Goal: Navigation & Orientation: Find specific page/section

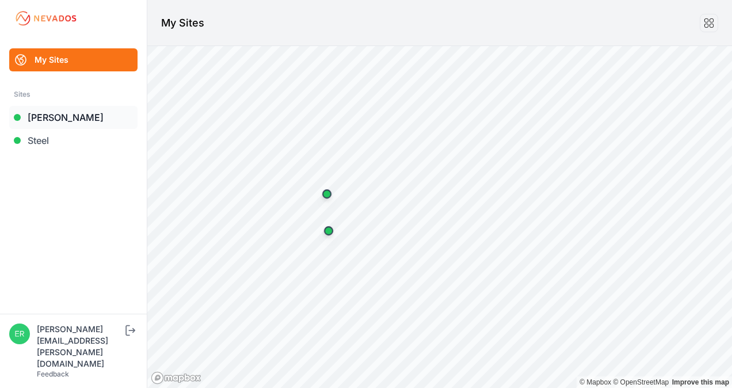
click at [58, 116] on link "[PERSON_NAME]" at bounding box center [73, 117] width 128 height 23
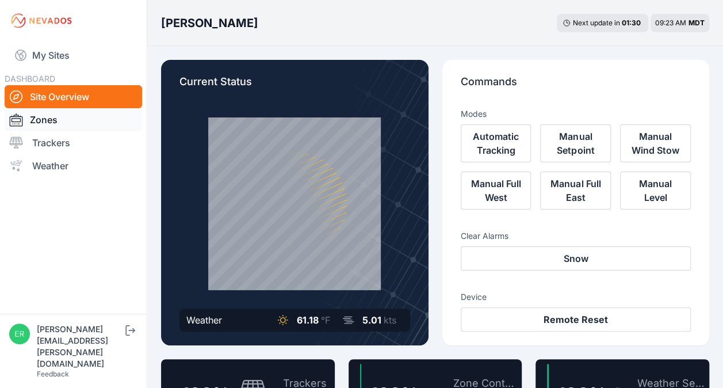
click at [52, 129] on link "Zones" at bounding box center [73, 119] width 137 height 23
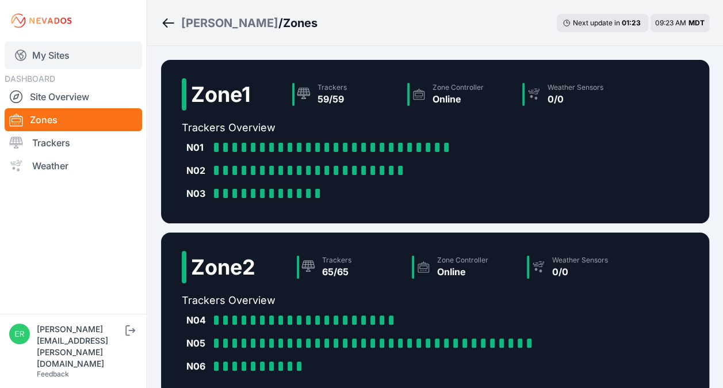
click at [49, 51] on link "My Sites" at bounding box center [73, 55] width 137 height 28
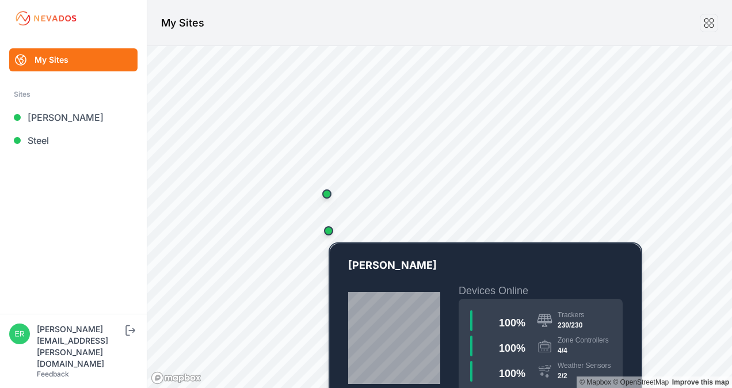
click at [331, 232] on div "Map marker" at bounding box center [328, 230] width 9 height 9
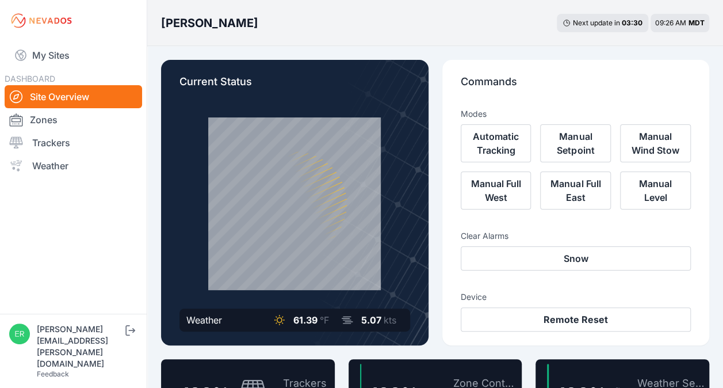
click at [443, 263] on div "Commands Modes Automatic Tracking Manual Setpoint Manual Wind Stow Manual Full …" at bounding box center [575, 202] width 267 height 285
click at [43, 124] on link "Zones" at bounding box center [73, 119] width 137 height 23
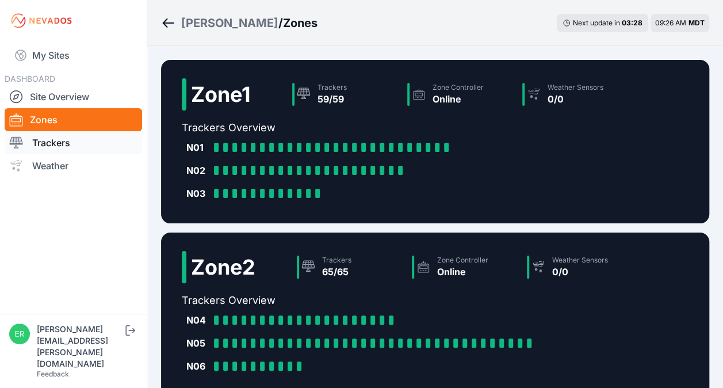
click at [50, 148] on link "Trackers" at bounding box center [73, 142] width 137 height 23
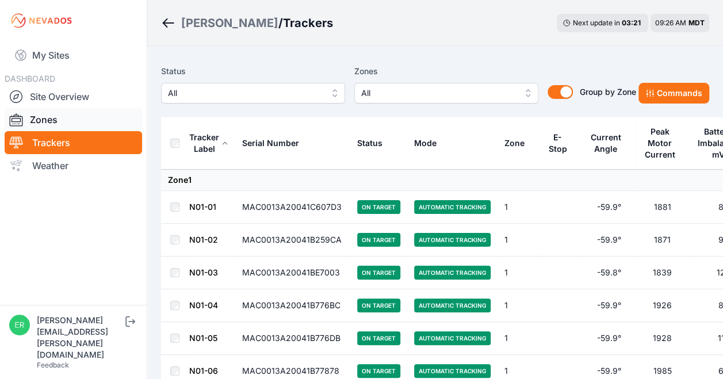
click at [52, 111] on link "Zones" at bounding box center [73, 119] width 137 height 23
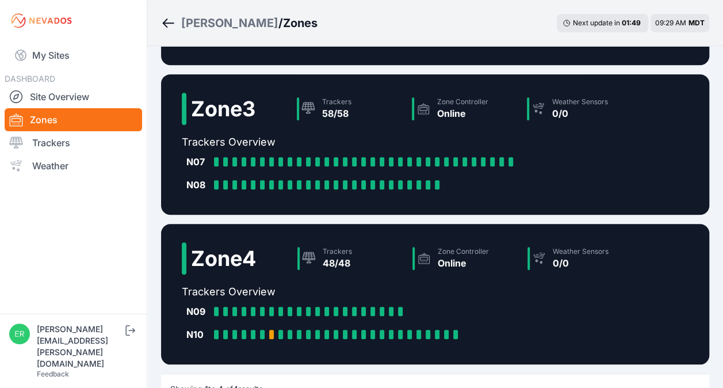
scroll to position [404, 0]
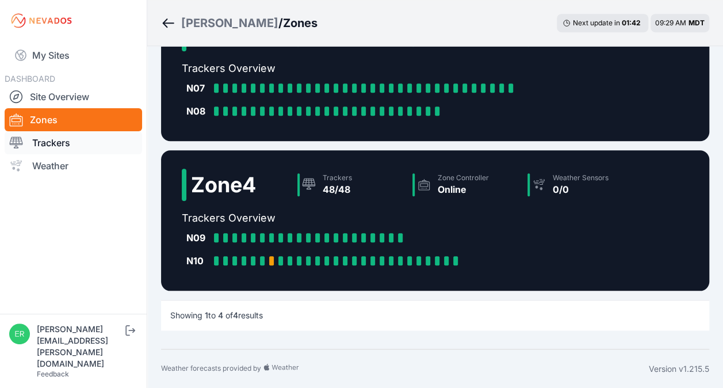
click at [79, 143] on link "Trackers" at bounding box center [73, 142] width 137 height 23
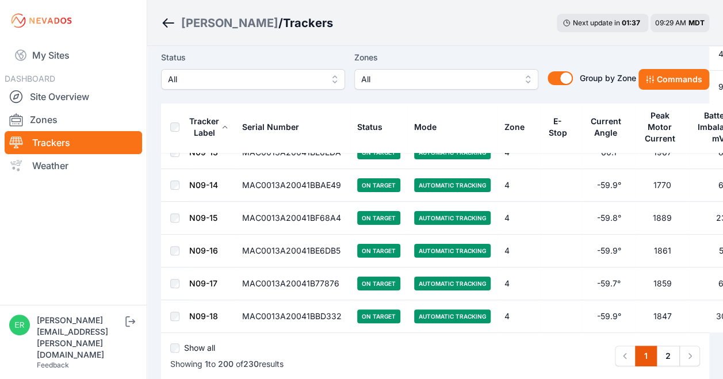
scroll to position [6526, 0]
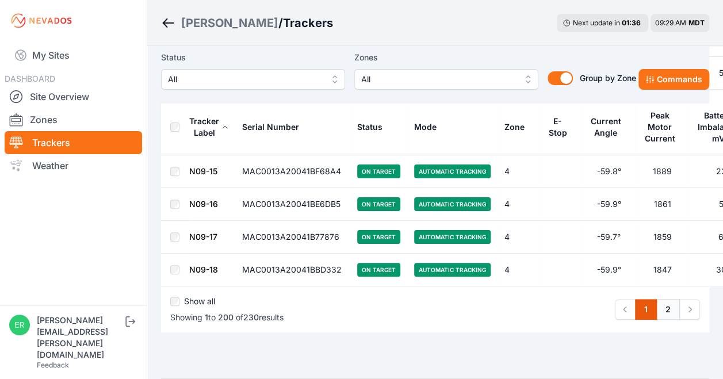
click at [668, 299] on link "2" at bounding box center [668, 309] width 24 height 21
